Goal: Information Seeking & Learning: Learn about a topic

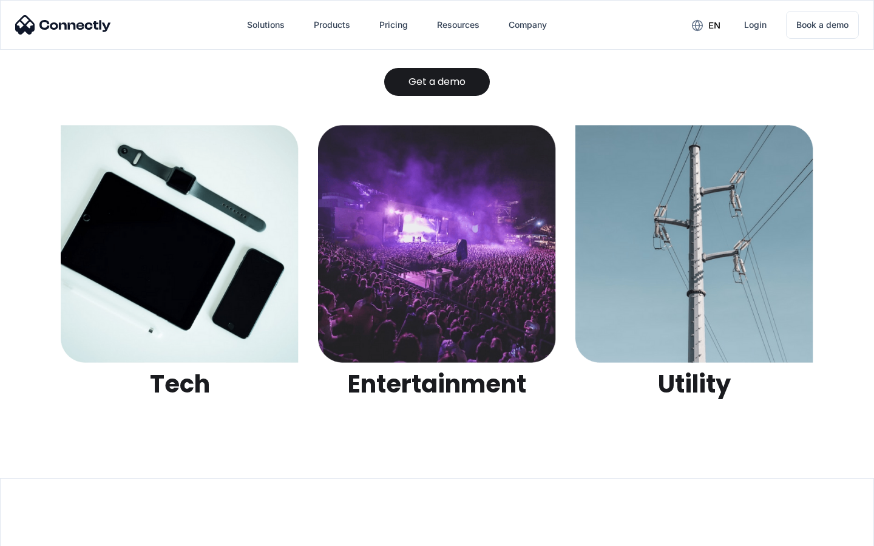
scroll to position [3830, 0]
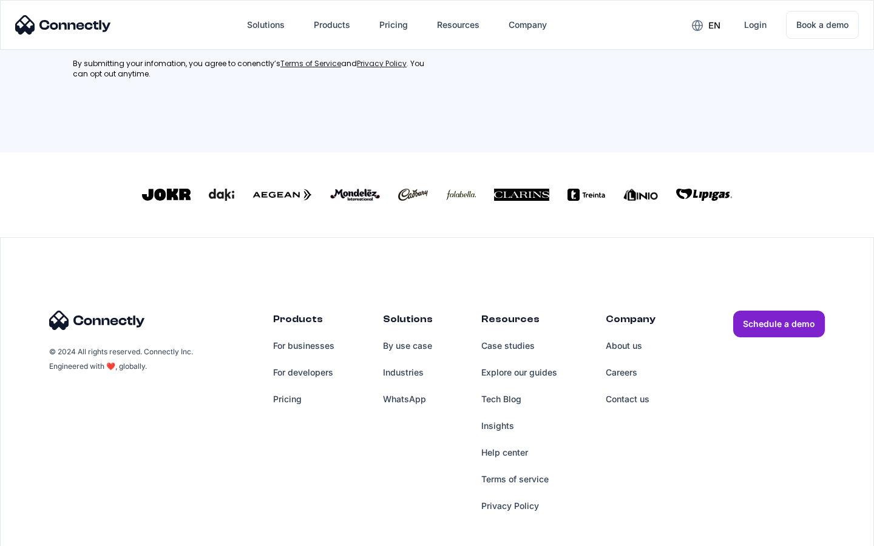
scroll to position [546, 0]
